Goal: Use online tool/utility: Utilize a website feature to perform a specific function

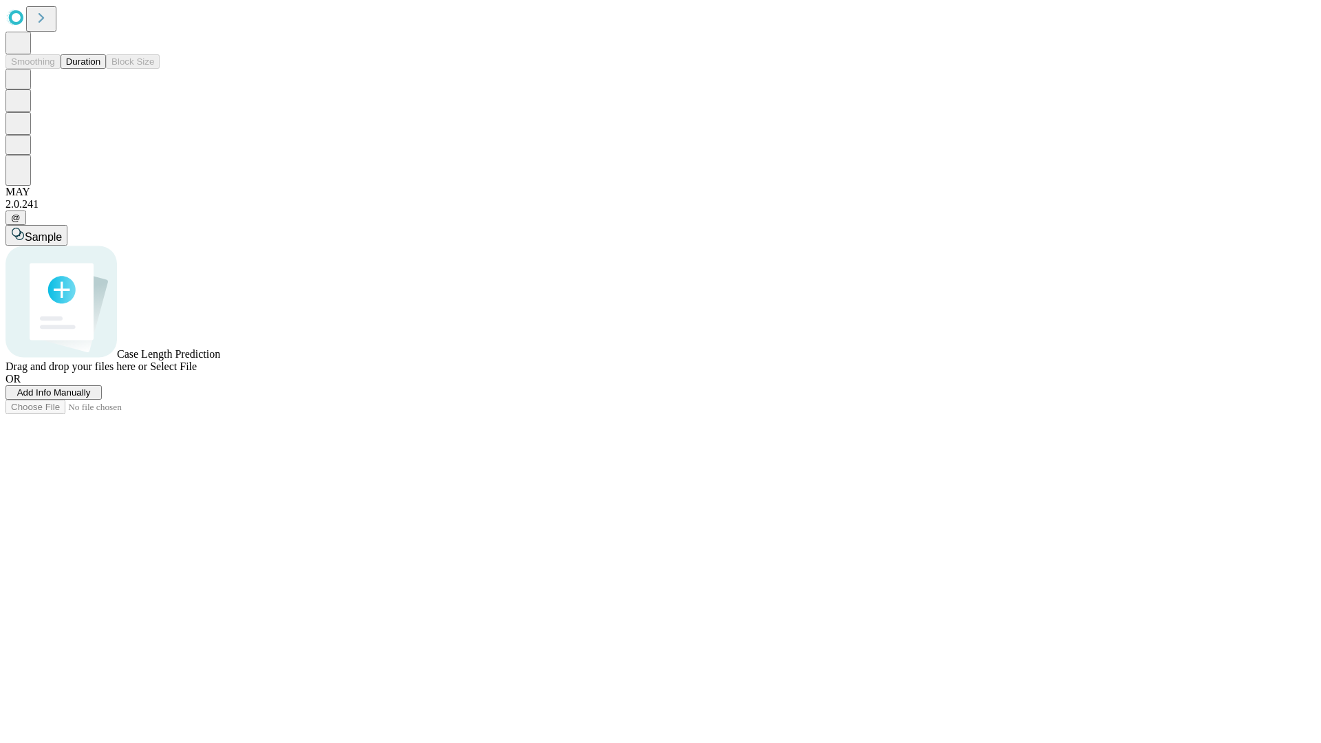
click at [100, 69] on button "Duration" at bounding box center [83, 61] width 45 height 14
click at [197, 372] on span "Select File" at bounding box center [173, 367] width 47 height 12
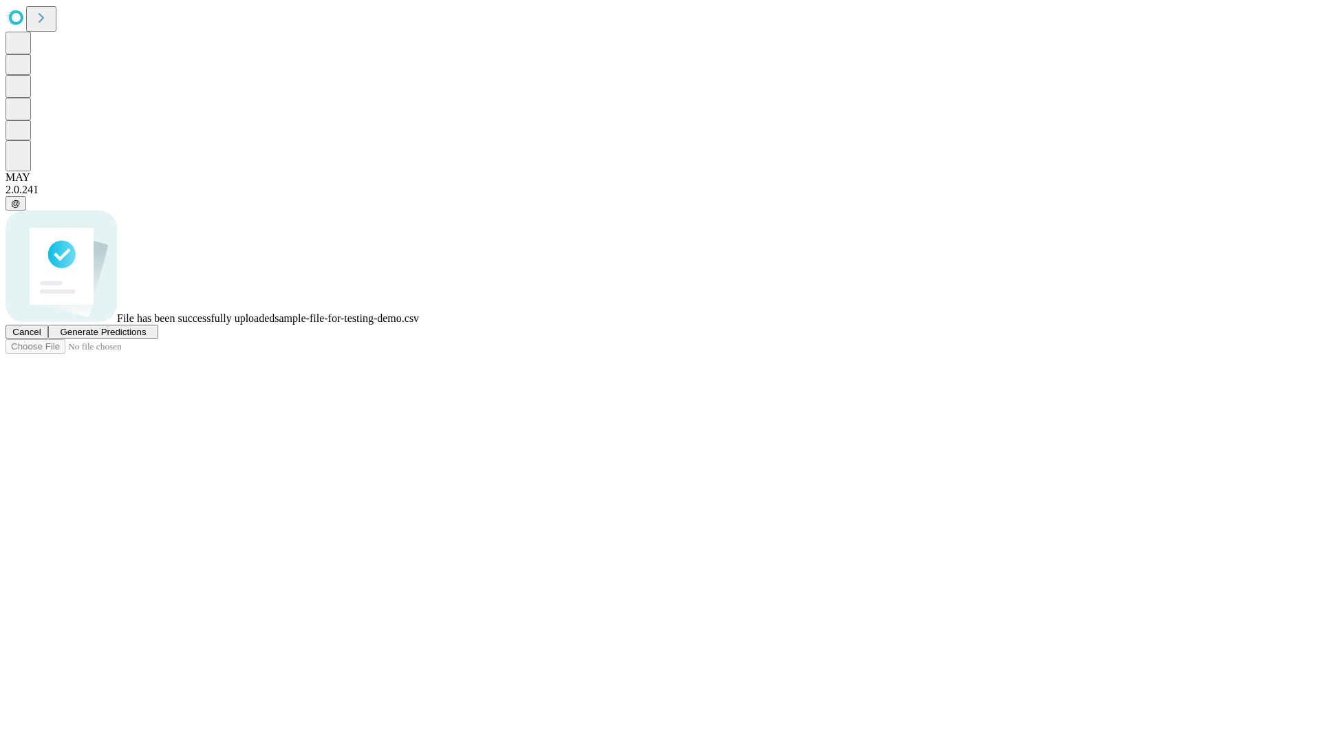
click at [146, 337] on span "Generate Predictions" at bounding box center [103, 332] width 86 height 10
